Goal: Book appointment/travel/reservation

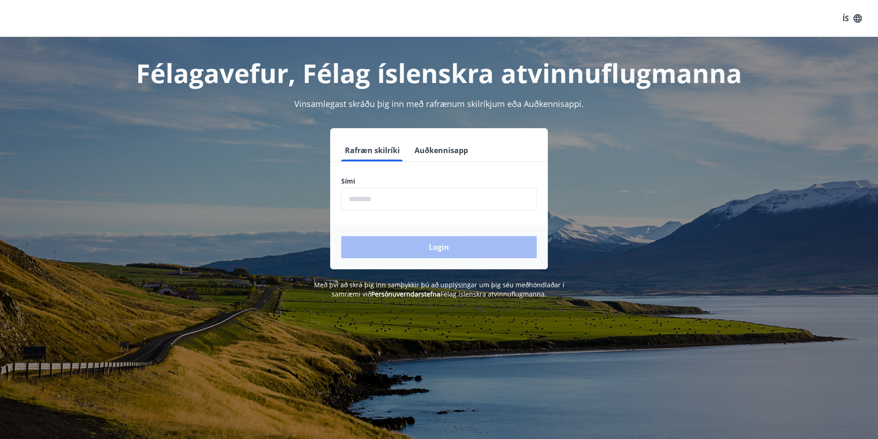
click at [370, 197] on input "phone" at bounding box center [439, 199] width 196 height 23
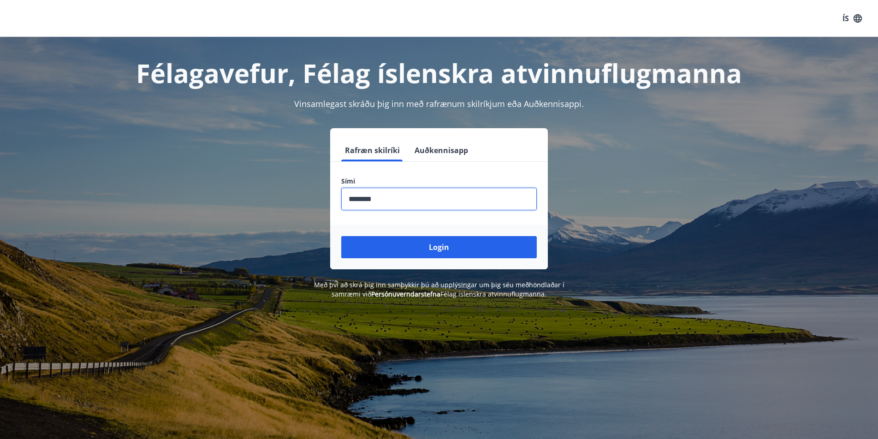
type input "********"
click at [341, 236] on button "Login" at bounding box center [439, 247] width 196 height 22
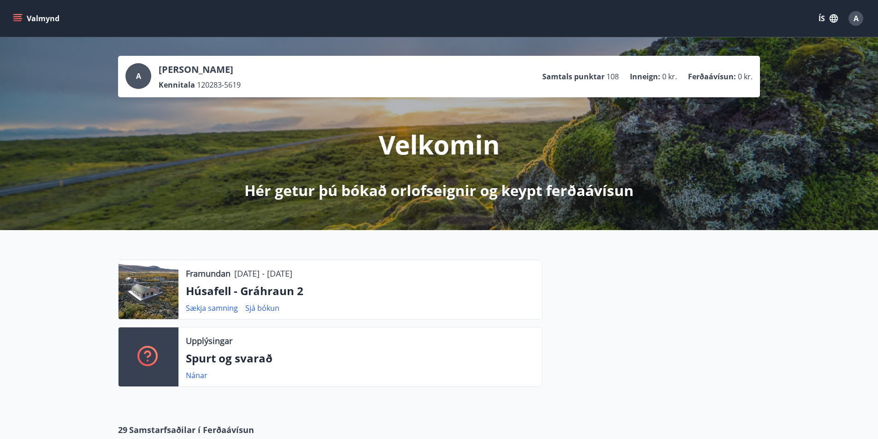
click at [14, 18] on icon "menu" at bounding box center [18, 18] width 10 height 1
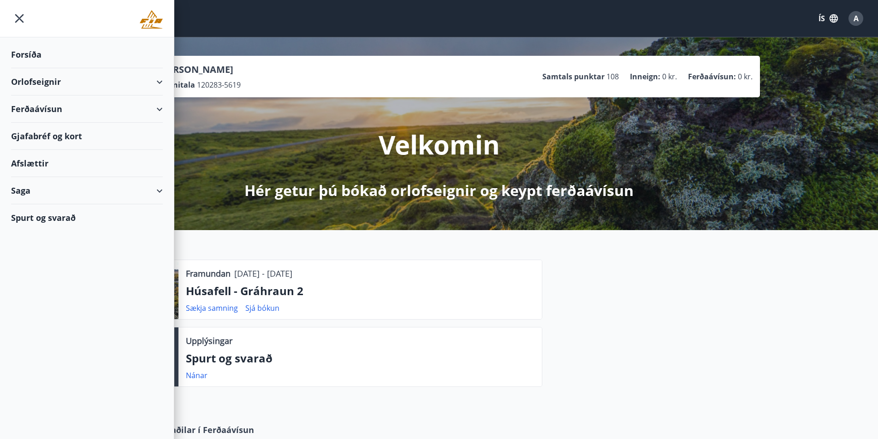
click at [156, 80] on div "Orlofseignir" at bounding box center [87, 81] width 152 height 27
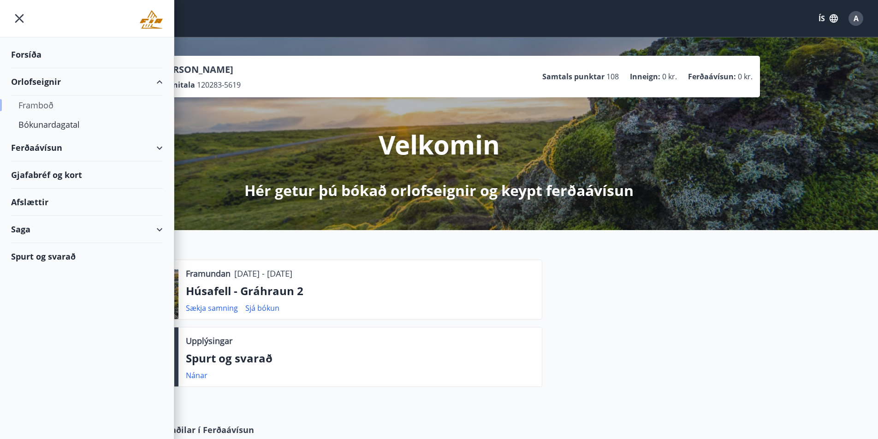
click at [47, 111] on div "Framboð" at bounding box center [86, 104] width 137 height 19
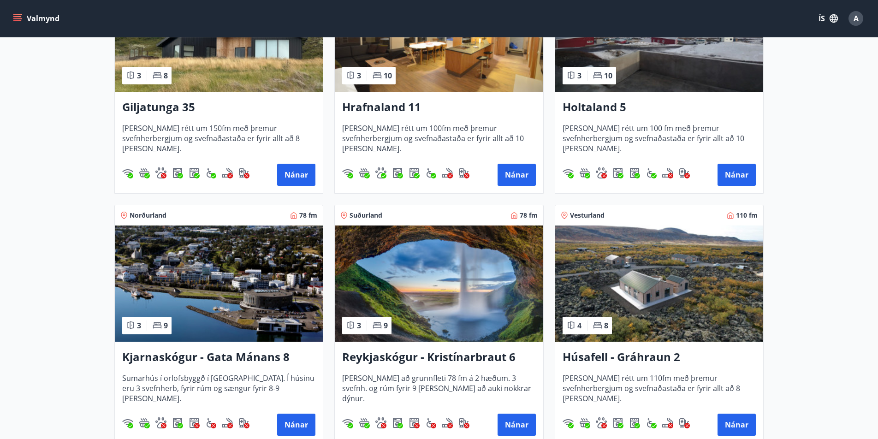
scroll to position [322, 0]
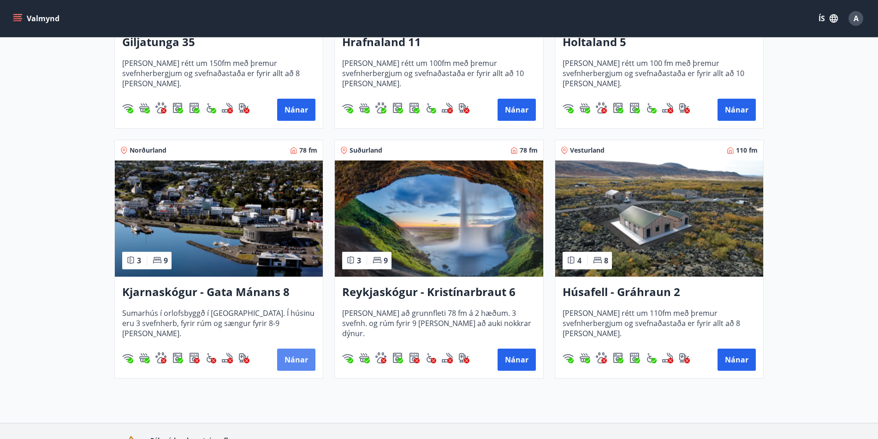
click at [296, 359] on button "Nánar" at bounding box center [296, 360] width 38 height 22
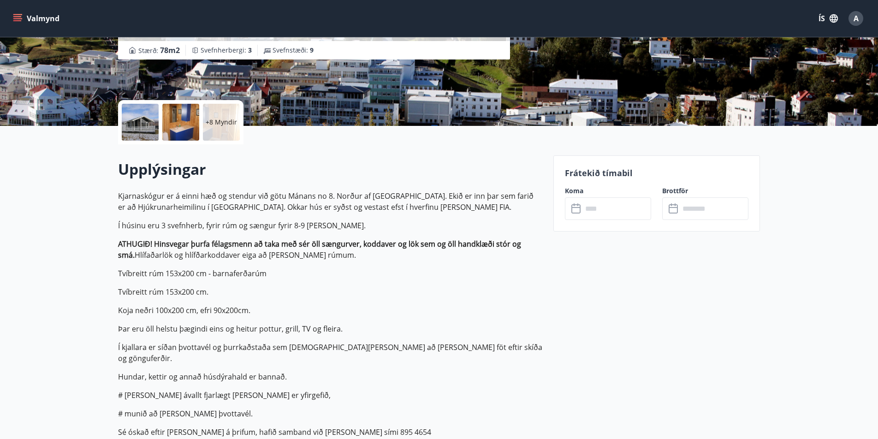
scroll to position [152, 0]
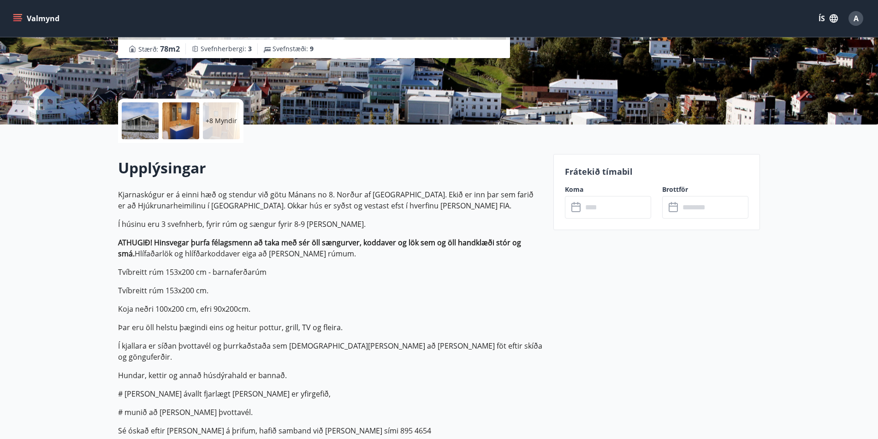
click at [218, 121] on p "+8 Myndir" at bounding box center [221, 120] width 31 height 9
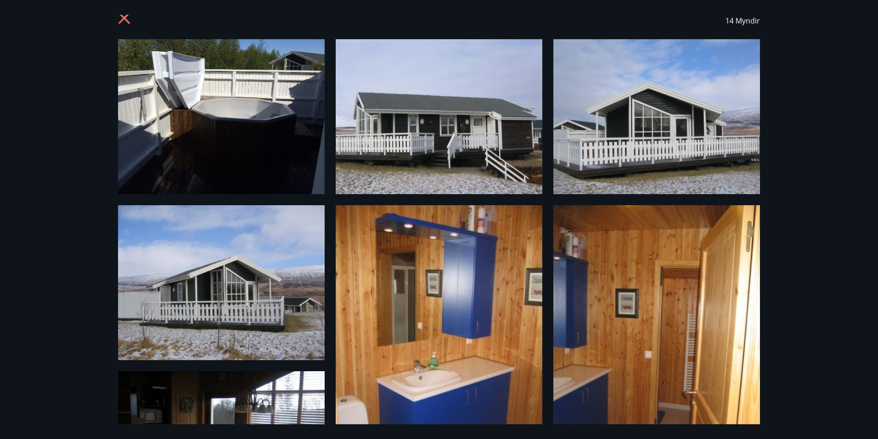
scroll to position [0, 0]
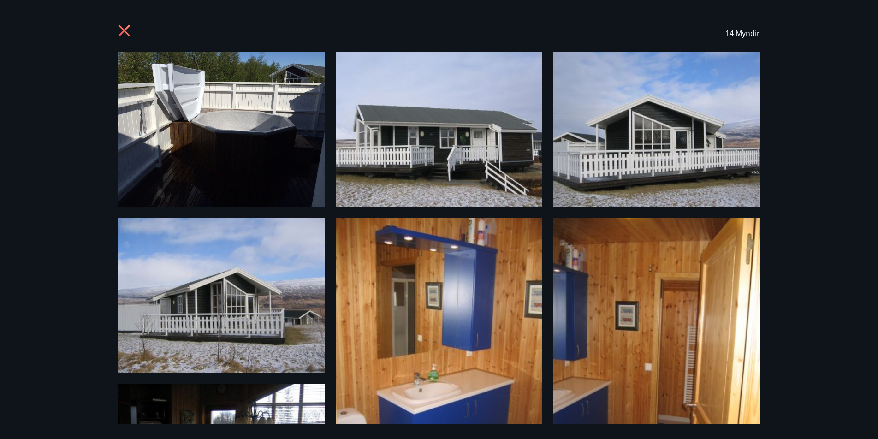
click at [126, 27] on icon at bounding box center [125, 31] width 15 height 15
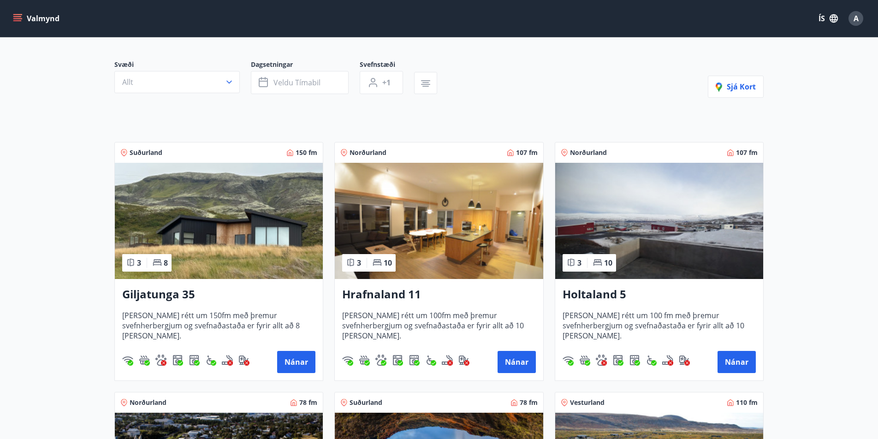
scroll to position [72, 0]
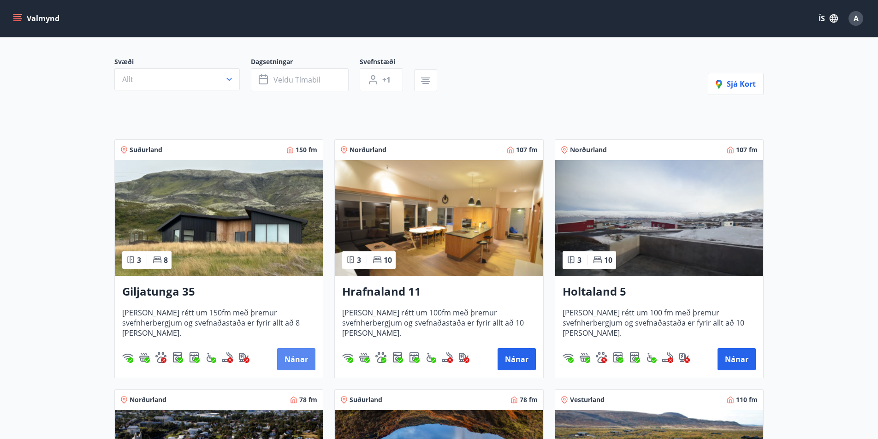
click at [307, 365] on button "Nánar" at bounding box center [296, 359] width 38 height 22
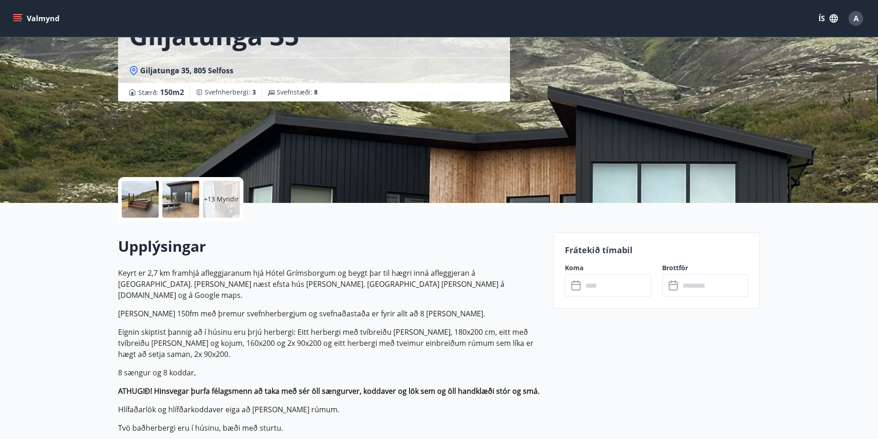
scroll to position [76, 0]
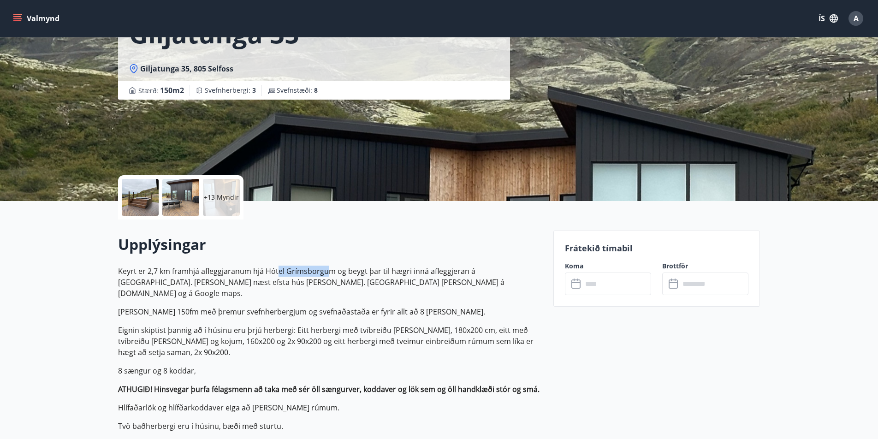
drag, startPoint x: 304, startPoint y: 272, endPoint x: 330, endPoint y: 280, distance: 27.0
click at [329, 277] on p "Keyrt er 2,7 km framhjá afleggjaranum hjá Hótel Grímsborgum og beygt þar til hæ…" at bounding box center [330, 282] width 424 height 33
click at [348, 339] on p "Eignin skiptist þannig að í húsinu eru þrjú herbergi: Eitt herbergi með tvíbrei…" at bounding box center [330, 341] width 424 height 33
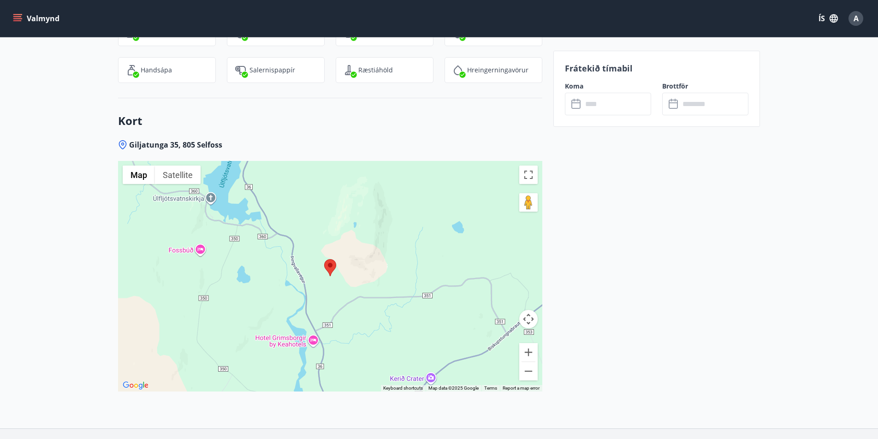
scroll to position [1393, 0]
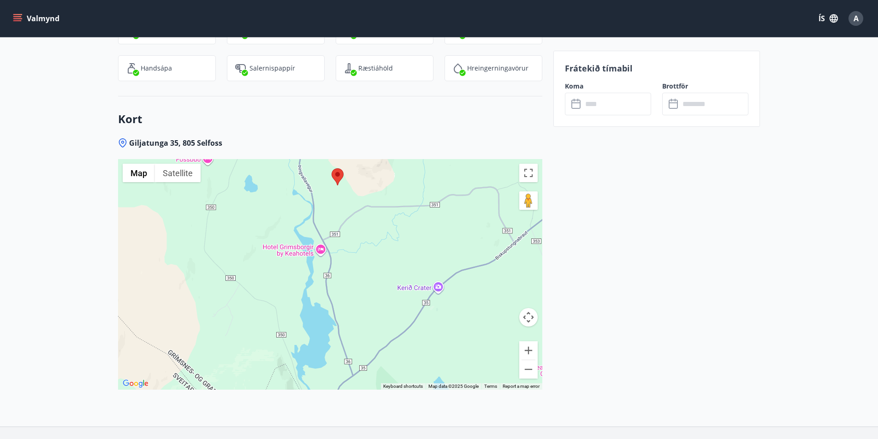
drag, startPoint x: 294, startPoint y: 352, endPoint x: 301, endPoint y: 262, distance: 91.2
click at [301, 262] on div at bounding box center [330, 274] width 424 height 231
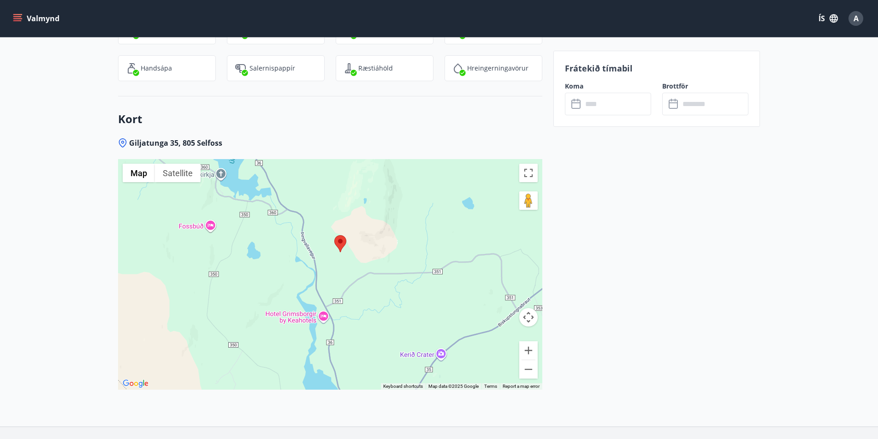
drag, startPoint x: 328, startPoint y: 283, endPoint x: 331, endPoint y: 346, distance: 63.3
click at [331, 346] on div at bounding box center [330, 274] width 424 height 231
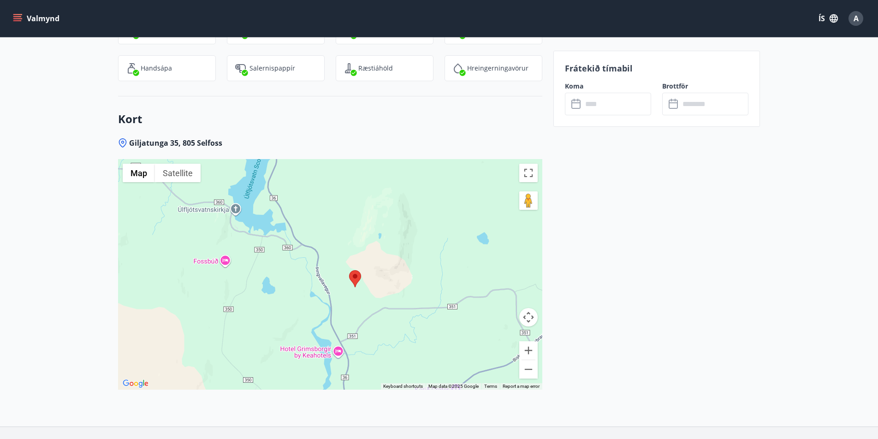
drag, startPoint x: 382, startPoint y: 298, endPoint x: 392, endPoint y: 304, distance: 11.2
click at [390, 314] on div at bounding box center [330, 274] width 424 height 231
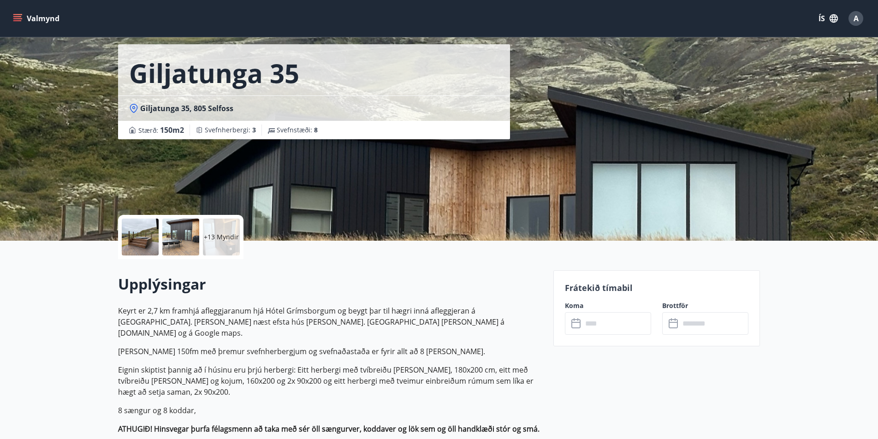
scroll to position [0, 0]
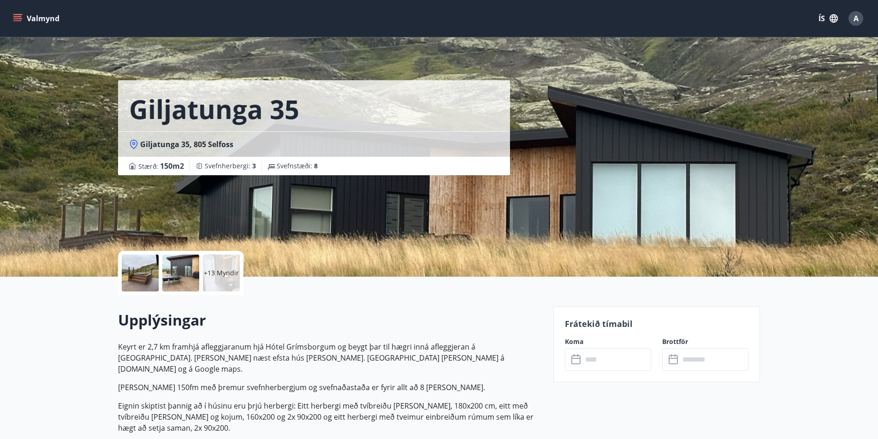
click at [226, 281] on div "+13 Myndir" at bounding box center [221, 273] width 37 height 37
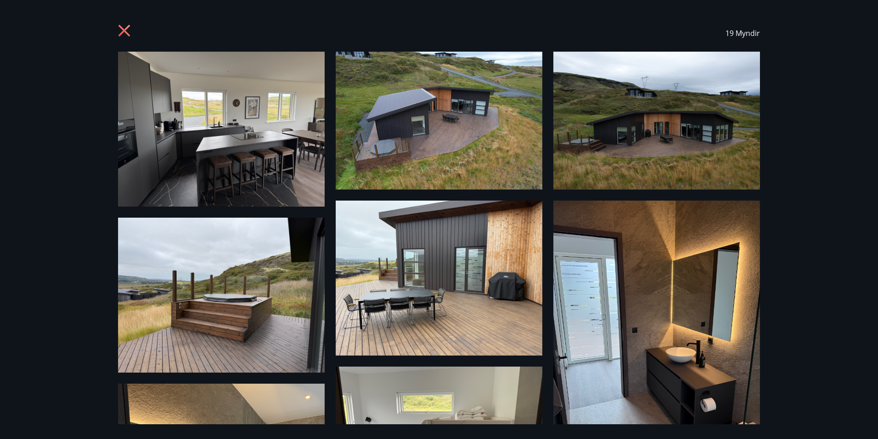
click at [123, 33] on icon at bounding box center [125, 31] width 15 height 15
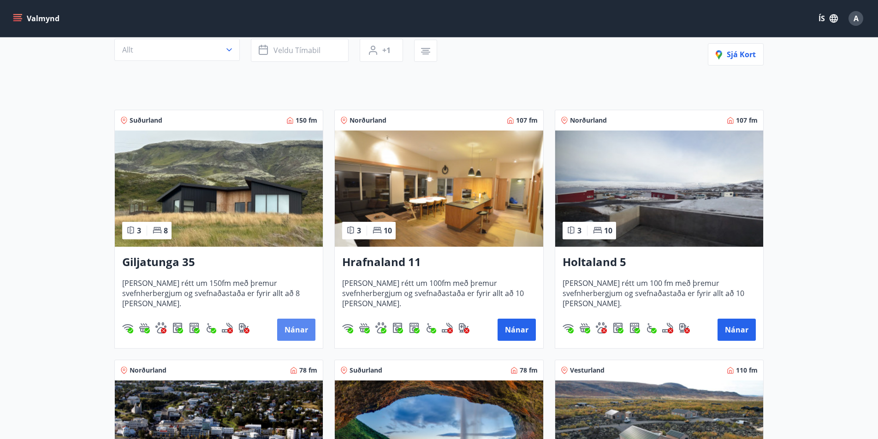
click at [301, 337] on button "Nánar" at bounding box center [296, 330] width 38 height 22
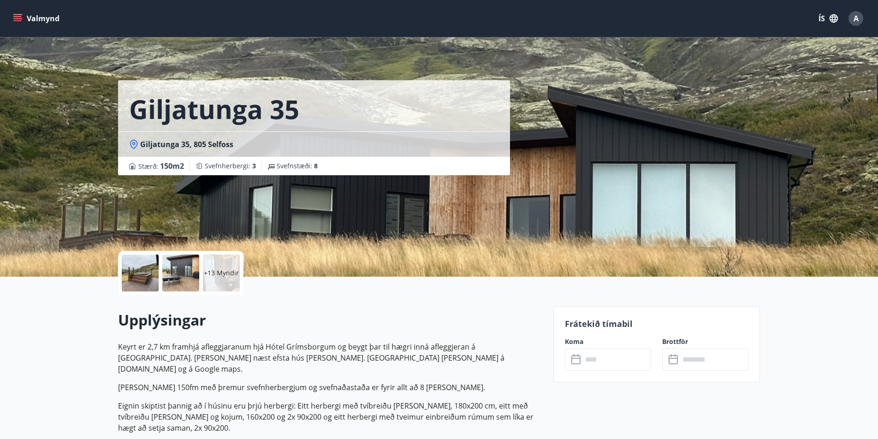
scroll to position [251, 0]
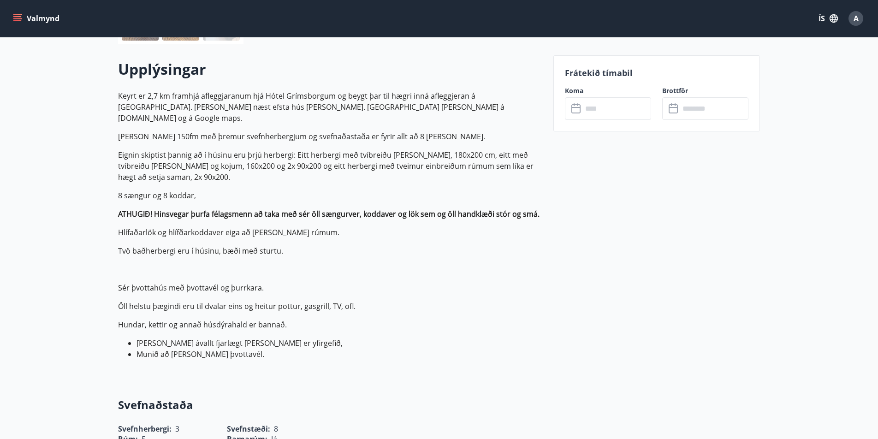
click at [601, 105] on input "text" at bounding box center [617, 108] width 69 height 23
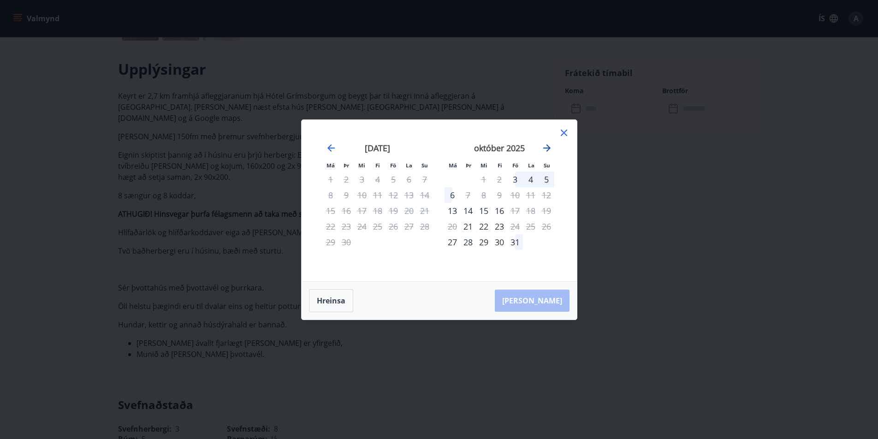
click at [546, 149] on icon "Move forward to switch to the next month." at bounding box center [547, 148] width 11 height 11
click at [547, 149] on icon "Move forward to switch to the next month." at bounding box center [547, 148] width 11 height 11
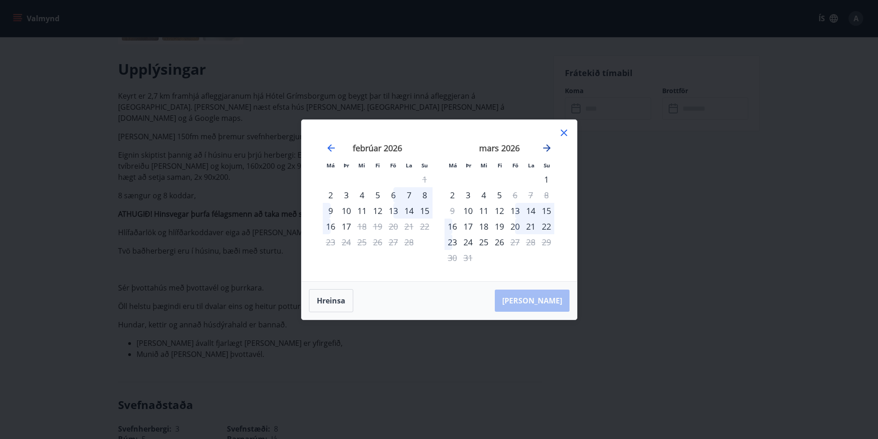
click at [547, 149] on icon "Move forward to switch to the next month." at bounding box center [547, 148] width 11 height 11
click at [565, 132] on icon at bounding box center [564, 132] width 11 height 11
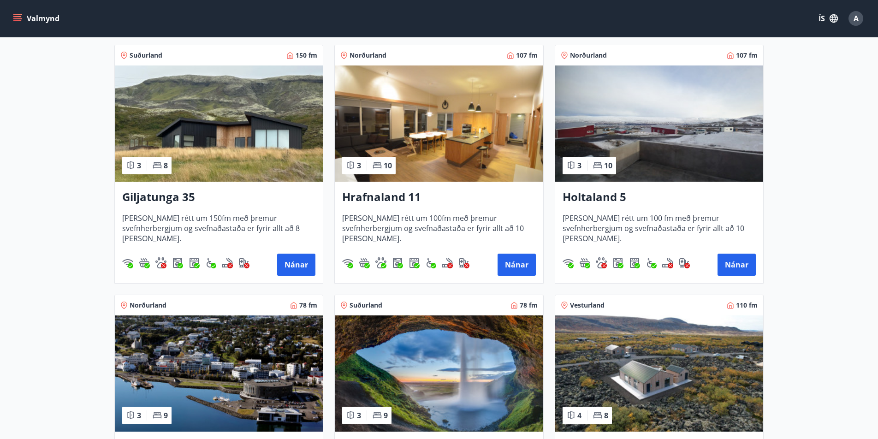
scroll to position [178, 0]
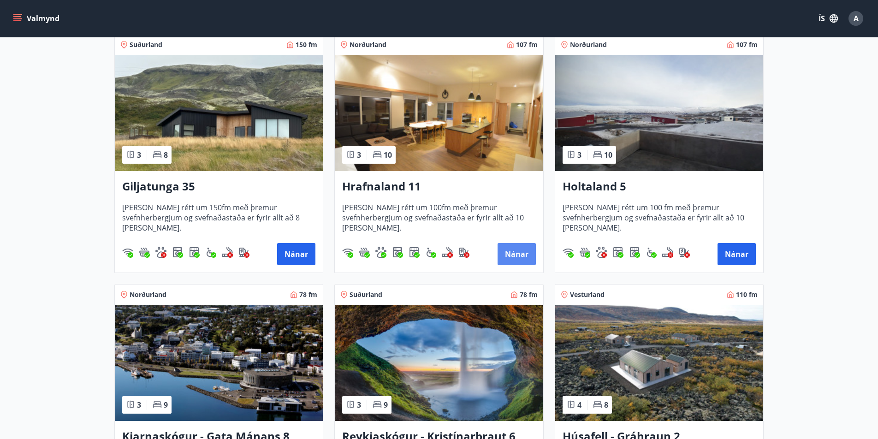
click at [524, 251] on button "Nánar" at bounding box center [517, 254] width 38 height 22
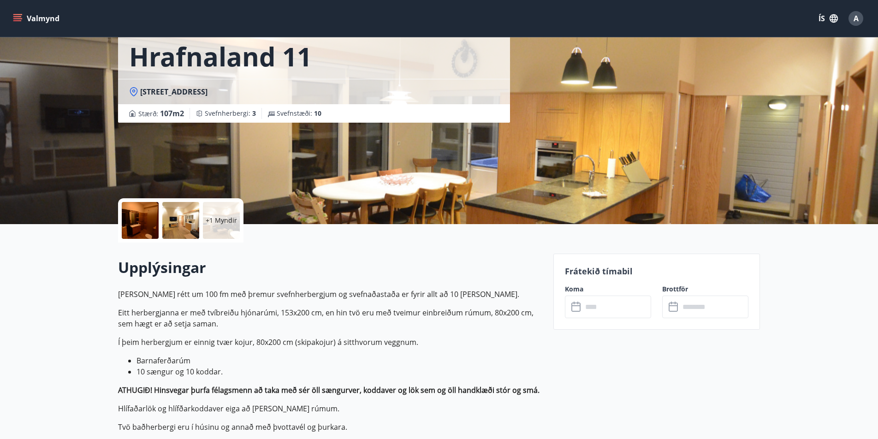
scroll to position [117, 0]
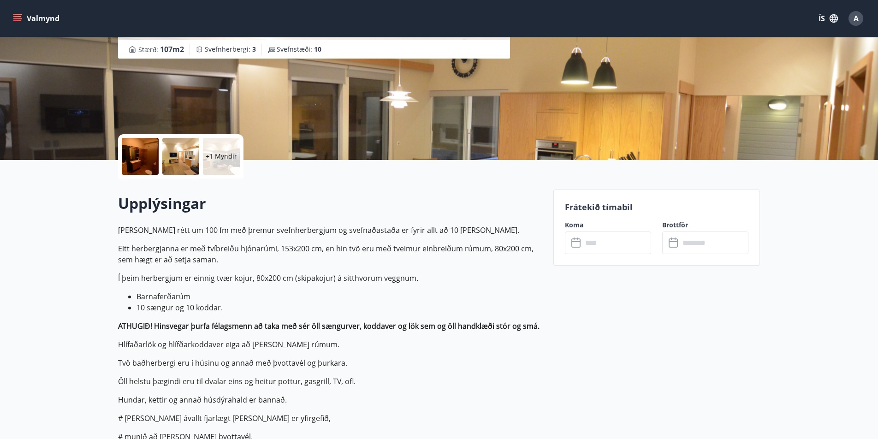
click at [595, 252] on input "text" at bounding box center [617, 243] width 69 height 23
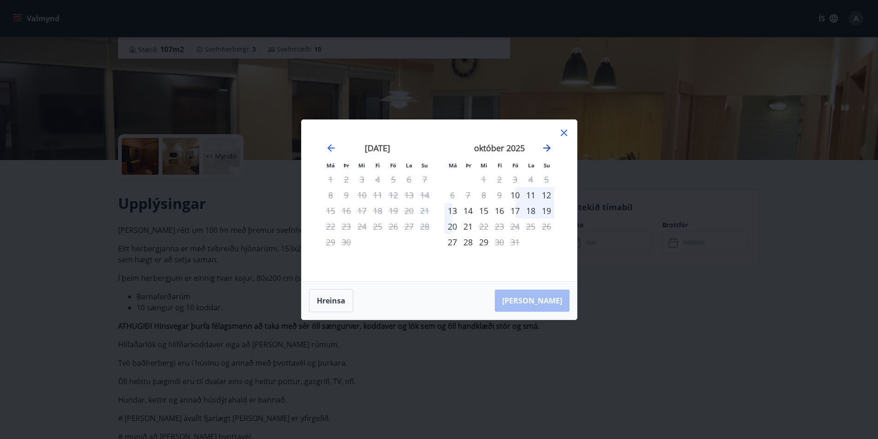
click at [549, 147] on icon "Move forward to switch to the next month." at bounding box center [546, 147] width 7 height 7
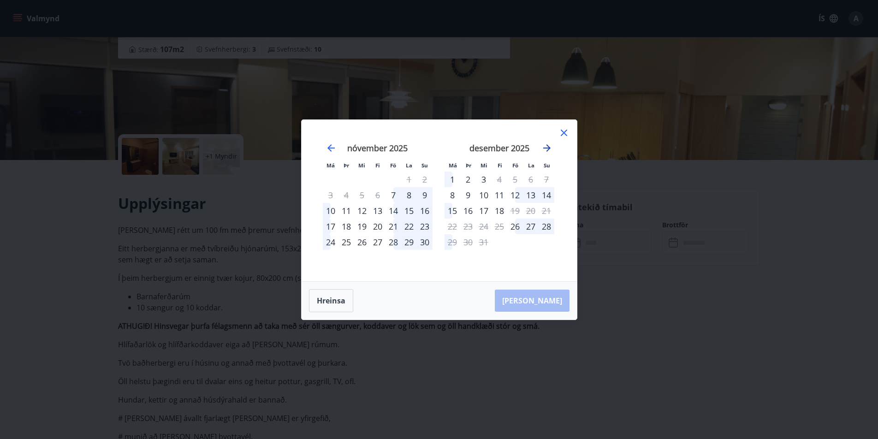
click at [549, 147] on icon "Move forward to switch to the next month." at bounding box center [546, 147] width 7 height 7
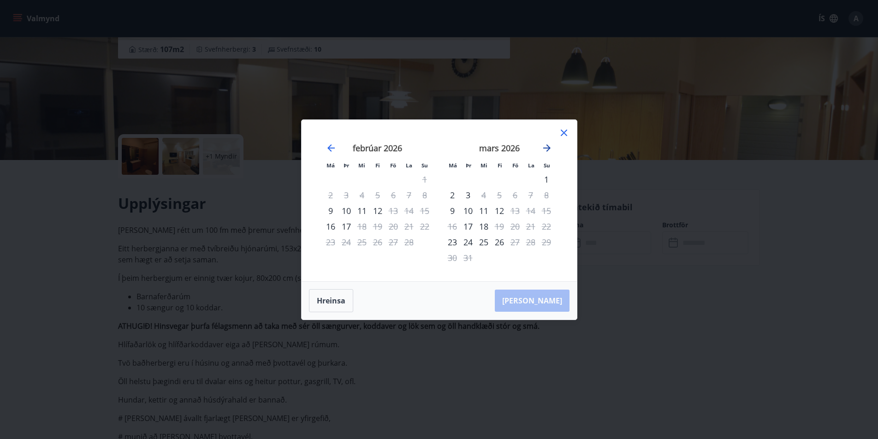
click at [549, 147] on icon "Move forward to switch to the next month." at bounding box center [546, 147] width 7 height 7
click at [561, 131] on icon at bounding box center [564, 132] width 11 height 11
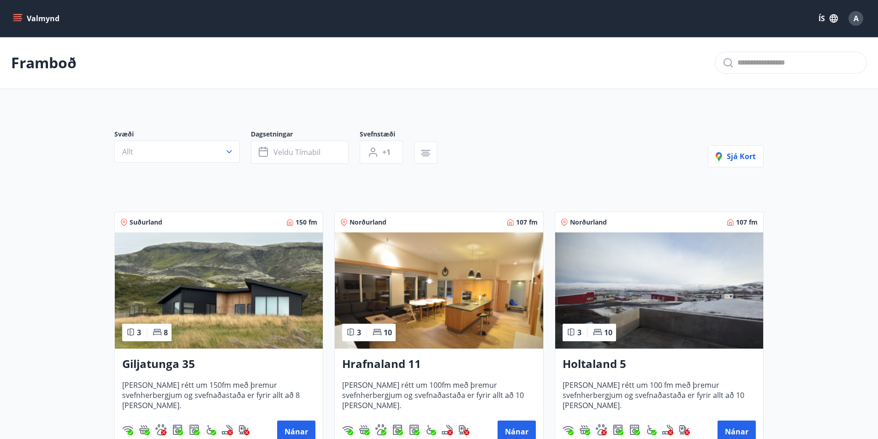
click at [617, 369] on h3 "Holtaland 5" at bounding box center [659, 364] width 193 height 17
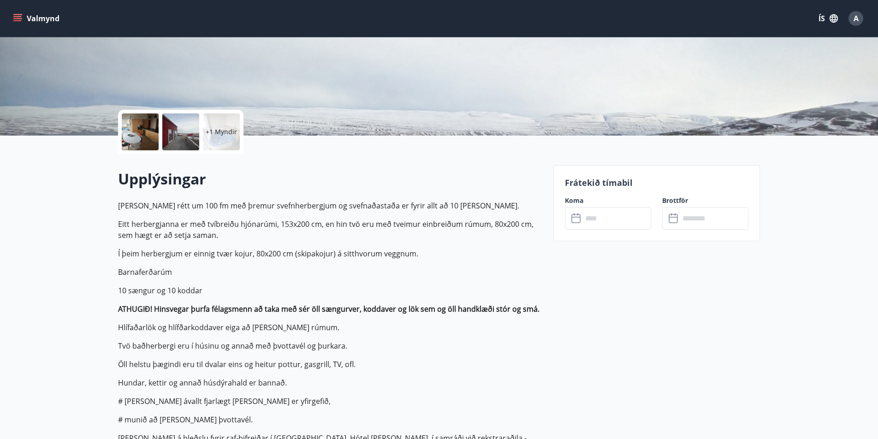
scroll to position [300, 0]
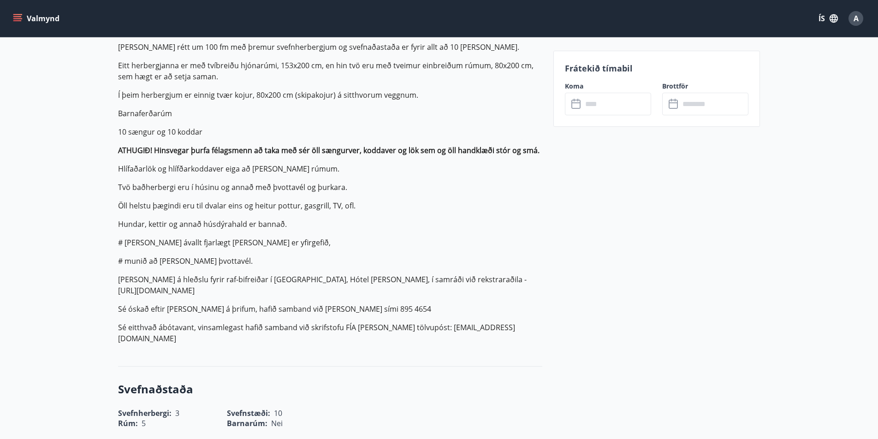
click at [610, 110] on input "text" at bounding box center [617, 104] width 69 height 23
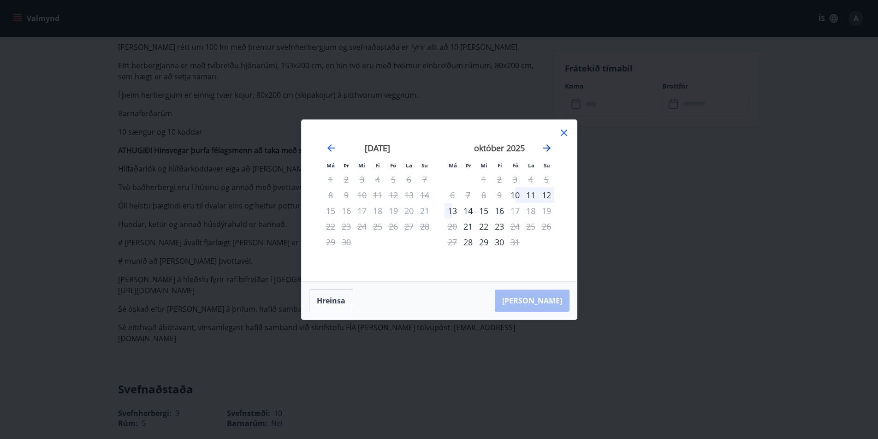
click at [546, 149] on icon "Move forward to switch to the next month." at bounding box center [547, 148] width 11 height 11
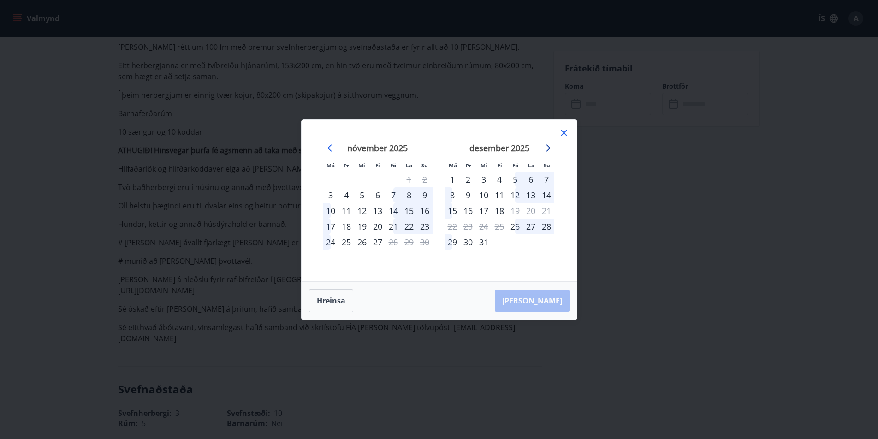
click at [546, 149] on icon "Move forward to switch to the next month." at bounding box center [547, 148] width 11 height 11
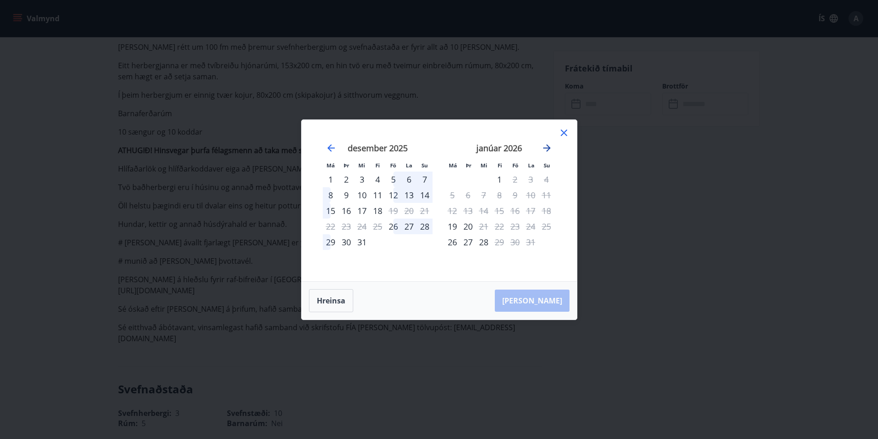
click at [546, 149] on icon "Move forward to switch to the next month." at bounding box center [547, 148] width 11 height 11
click at [565, 135] on icon at bounding box center [564, 132] width 11 height 11
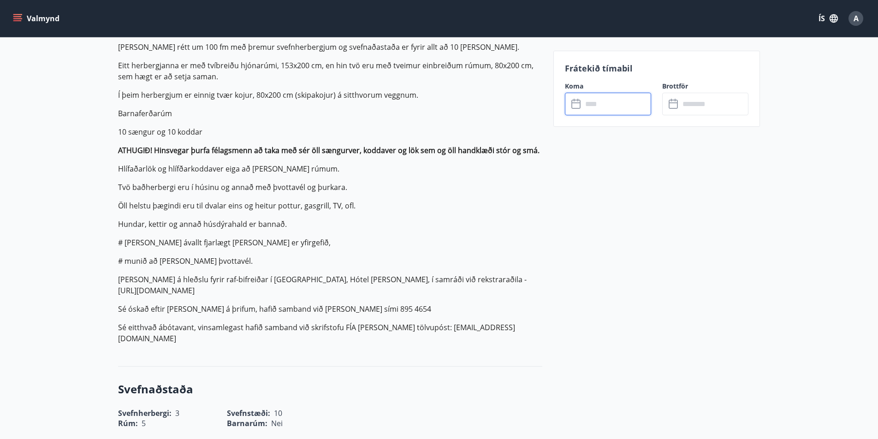
scroll to position [0, 0]
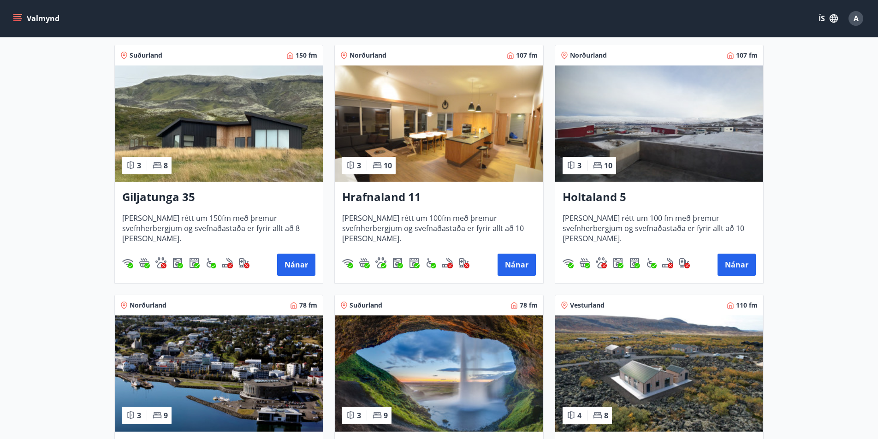
scroll to position [169, 0]
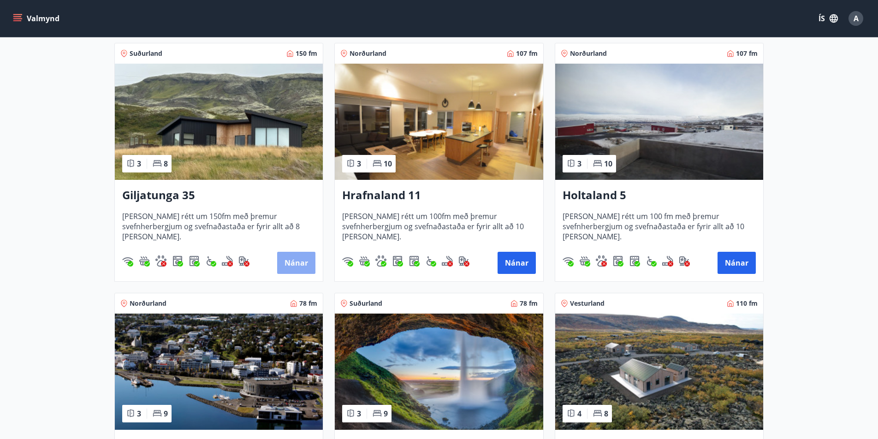
click at [298, 263] on button "Nánar" at bounding box center [296, 263] width 38 height 22
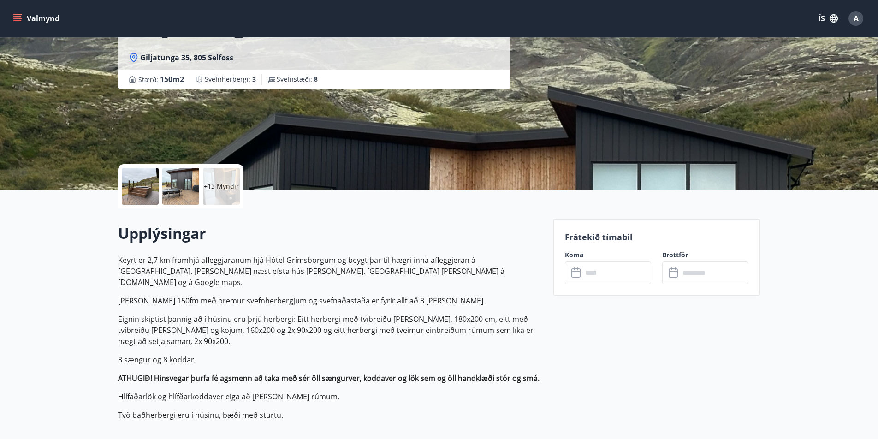
scroll to position [155, 0]
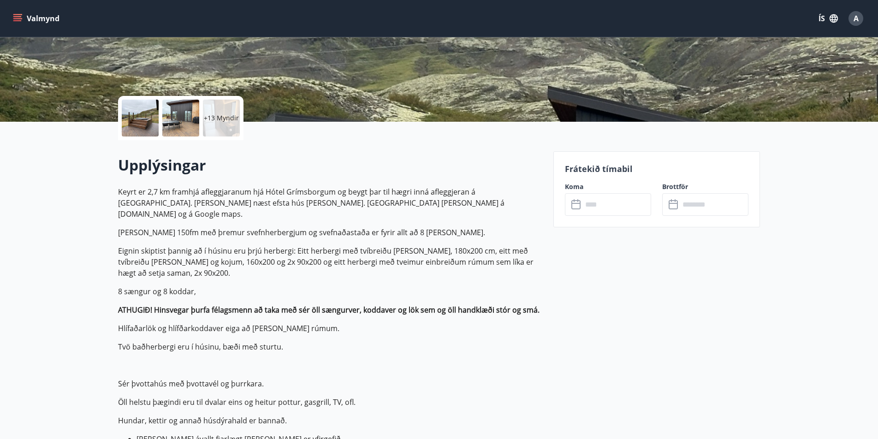
click at [600, 205] on input "text" at bounding box center [617, 204] width 69 height 23
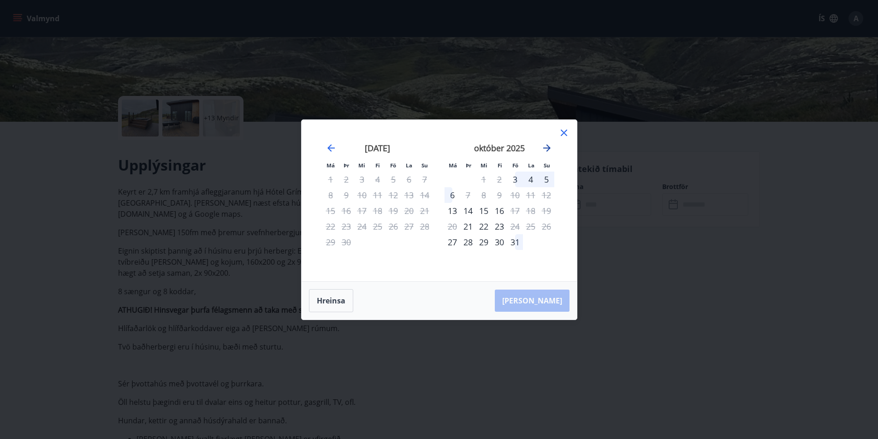
click at [549, 149] on icon "Move forward to switch to the next month." at bounding box center [547, 148] width 11 height 11
click at [566, 133] on icon at bounding box center [564, 132] width 11 height 11
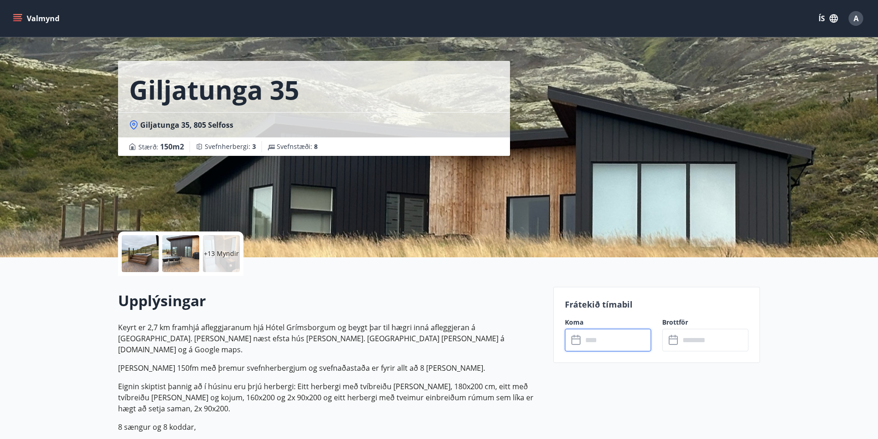
scroll to position [0, 0]
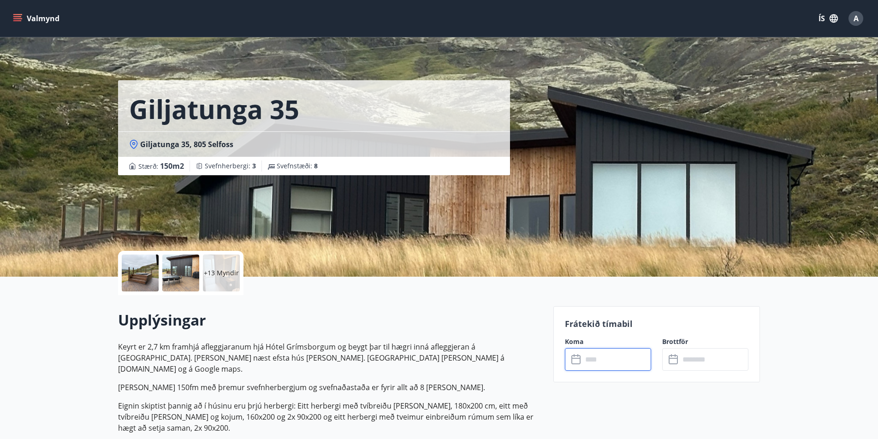
click at [219, 272] on p "+13 Myndir" at bounding box center [221, 272] width 35 height 9
click at [644, 362] on input "text" at bounding box center [617, 359] width 69 height 23
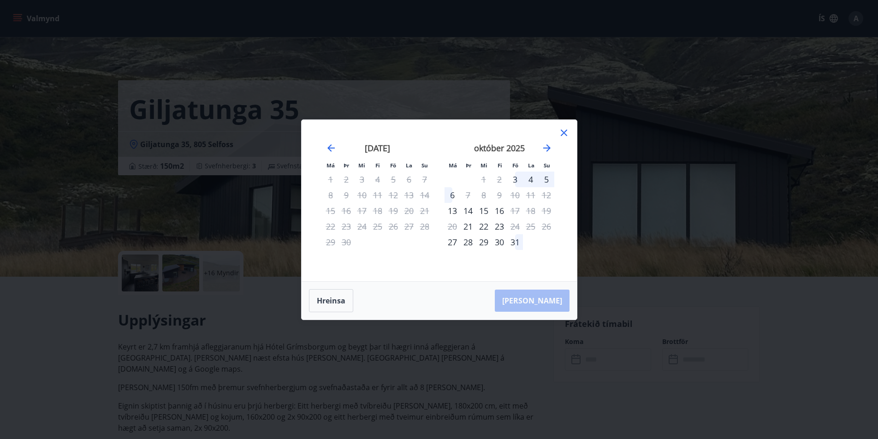
click at [562, 131] on icon at bounding box center [564, 132] width 11 height 11
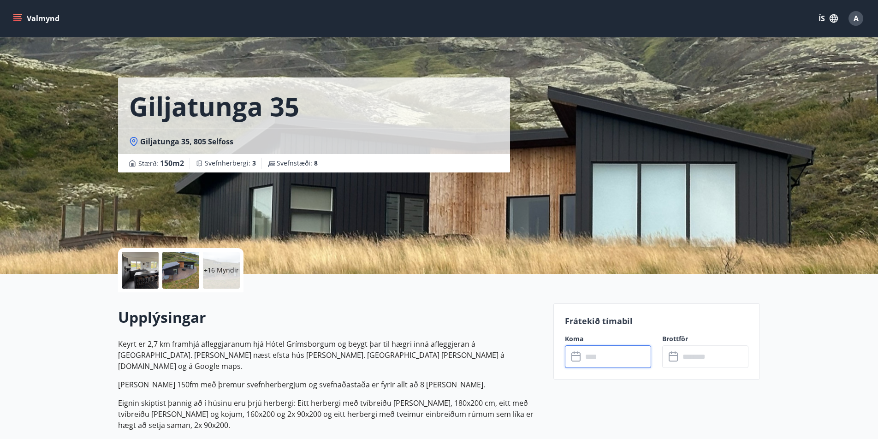
scroll to position [4, 0]
